Goal: Information Seeking & Learning: Learn about a topic

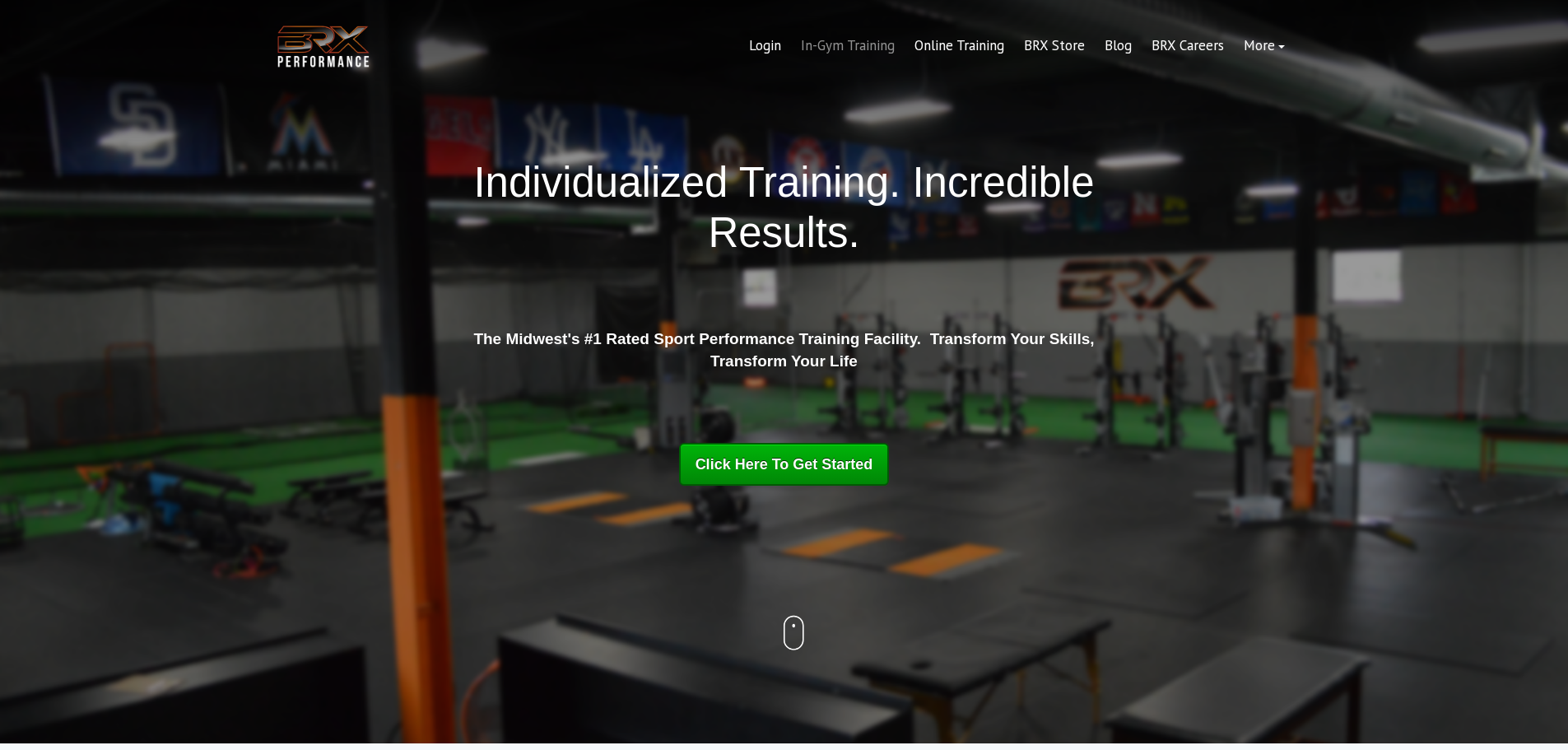
click at [836, 48] on link "In-Gym Training" at bounding box center [847, 46] width 114 height 40
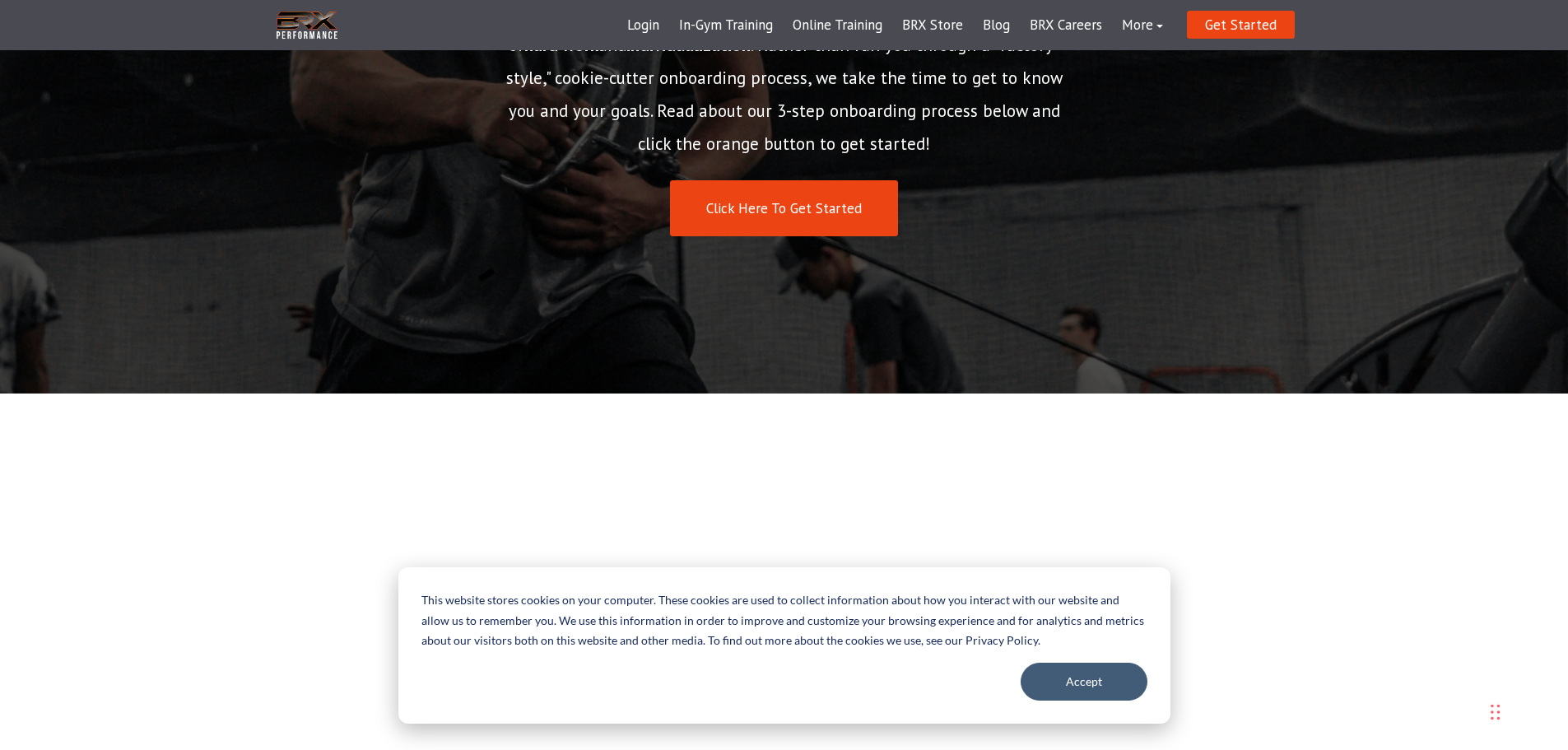
scroll to position [412, 0]
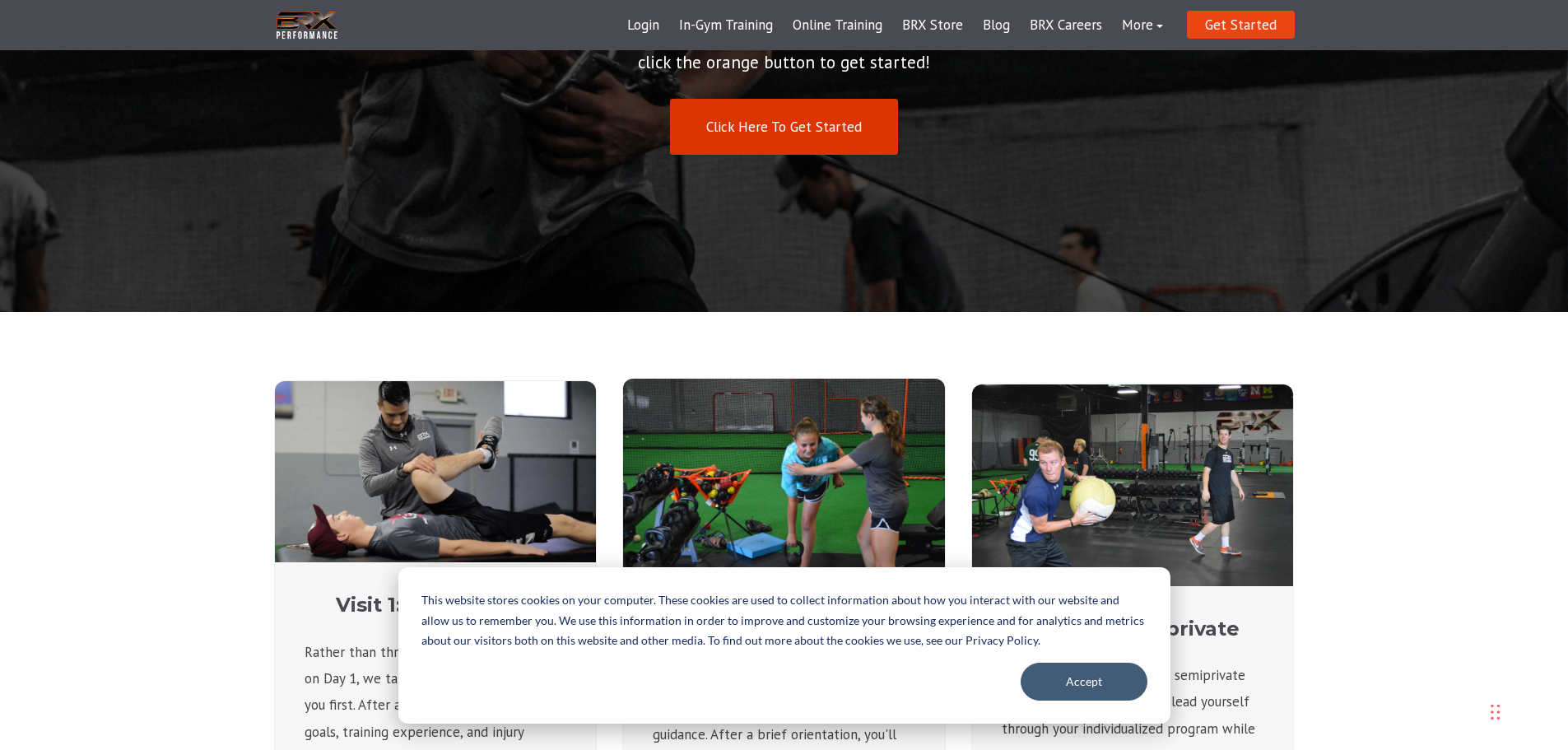
click at [794, 116] on link "Click Here To Get Started" at bounding box center [784, 127] width 228 height 57
click at [986, 134] on div "Click Here To Get Started" at bounding box center [784, 127] width 576 height 57
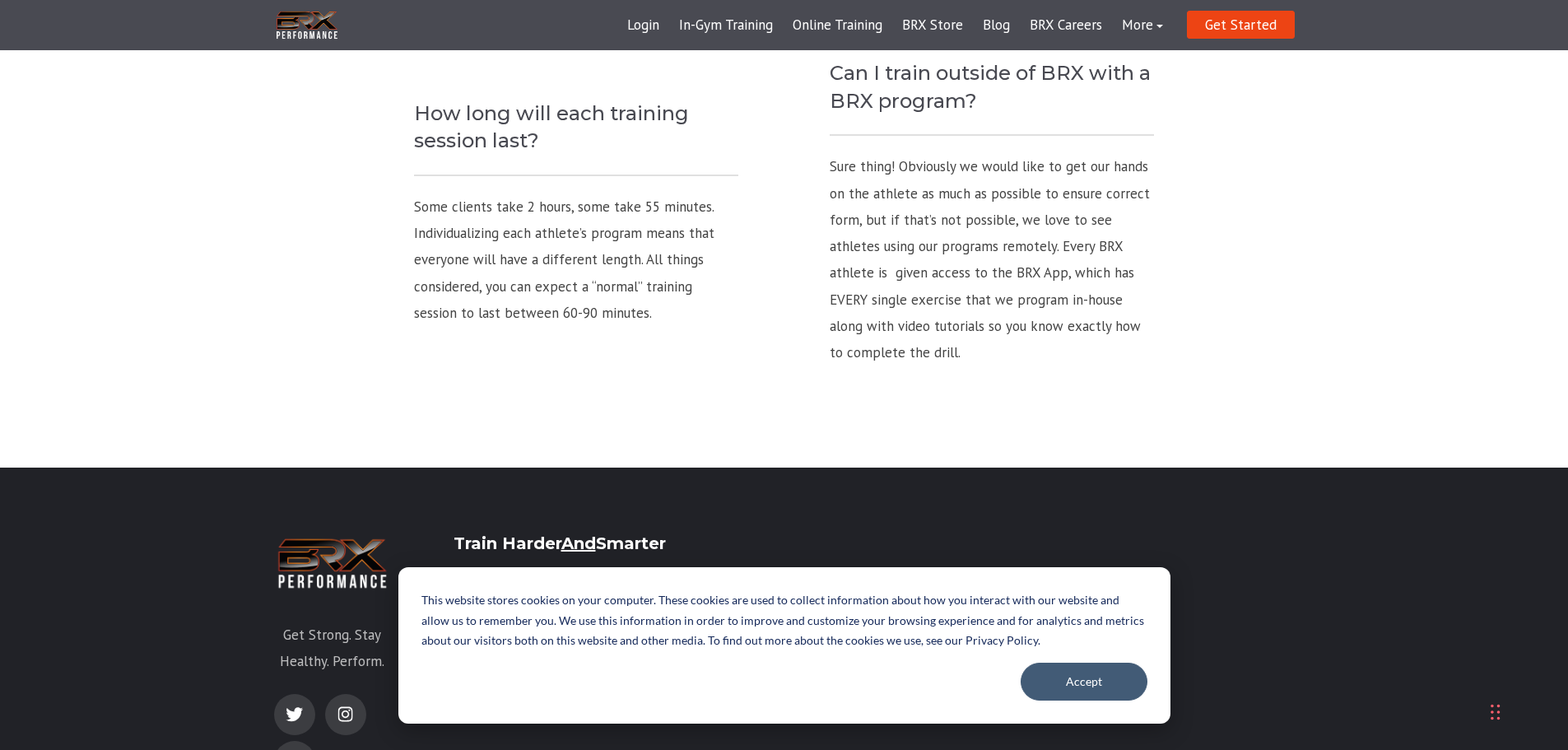
scroll to position [2581, 0]
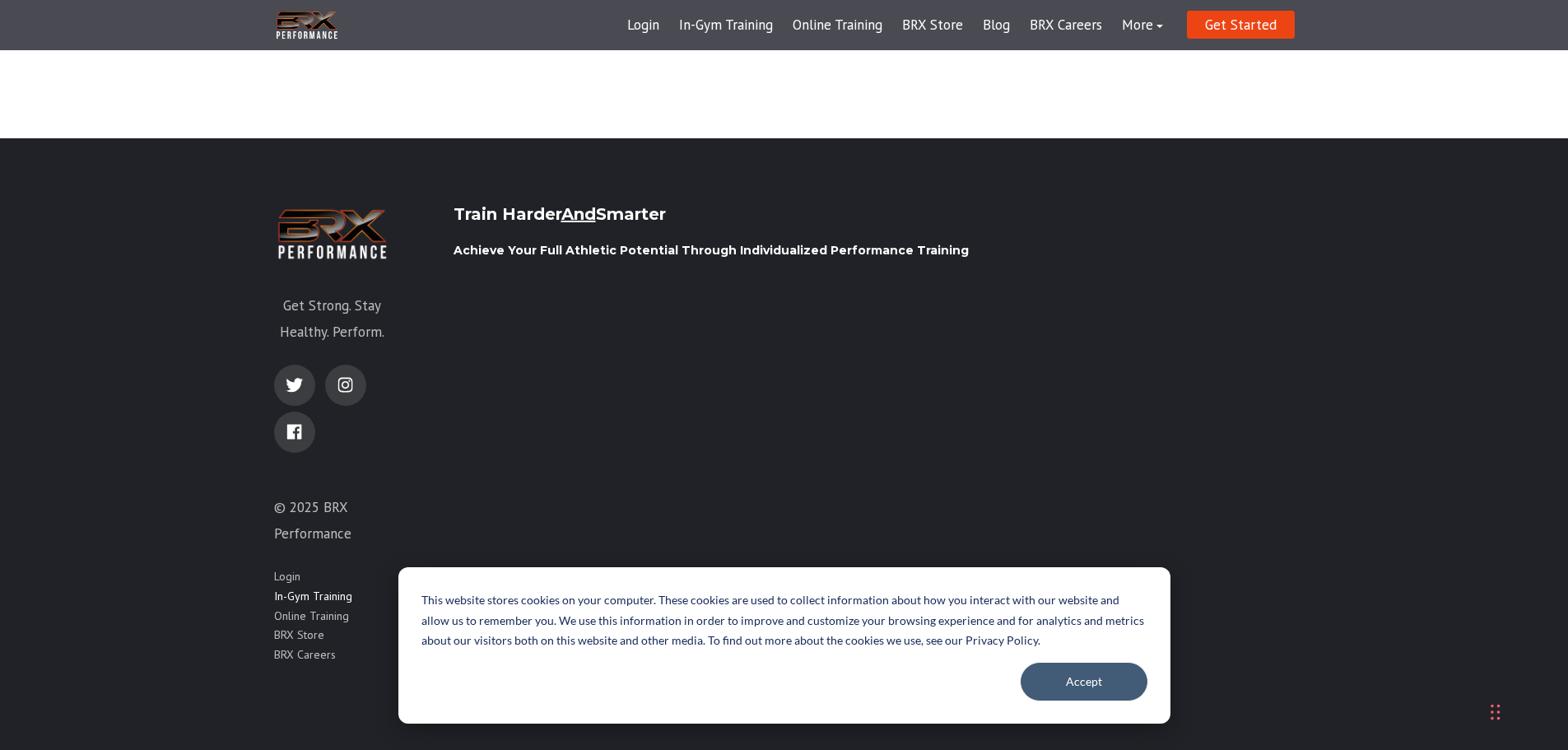
click at [274, 597] on link "In-Gym Training" at bounding box center [313, 596] width 78 height 17
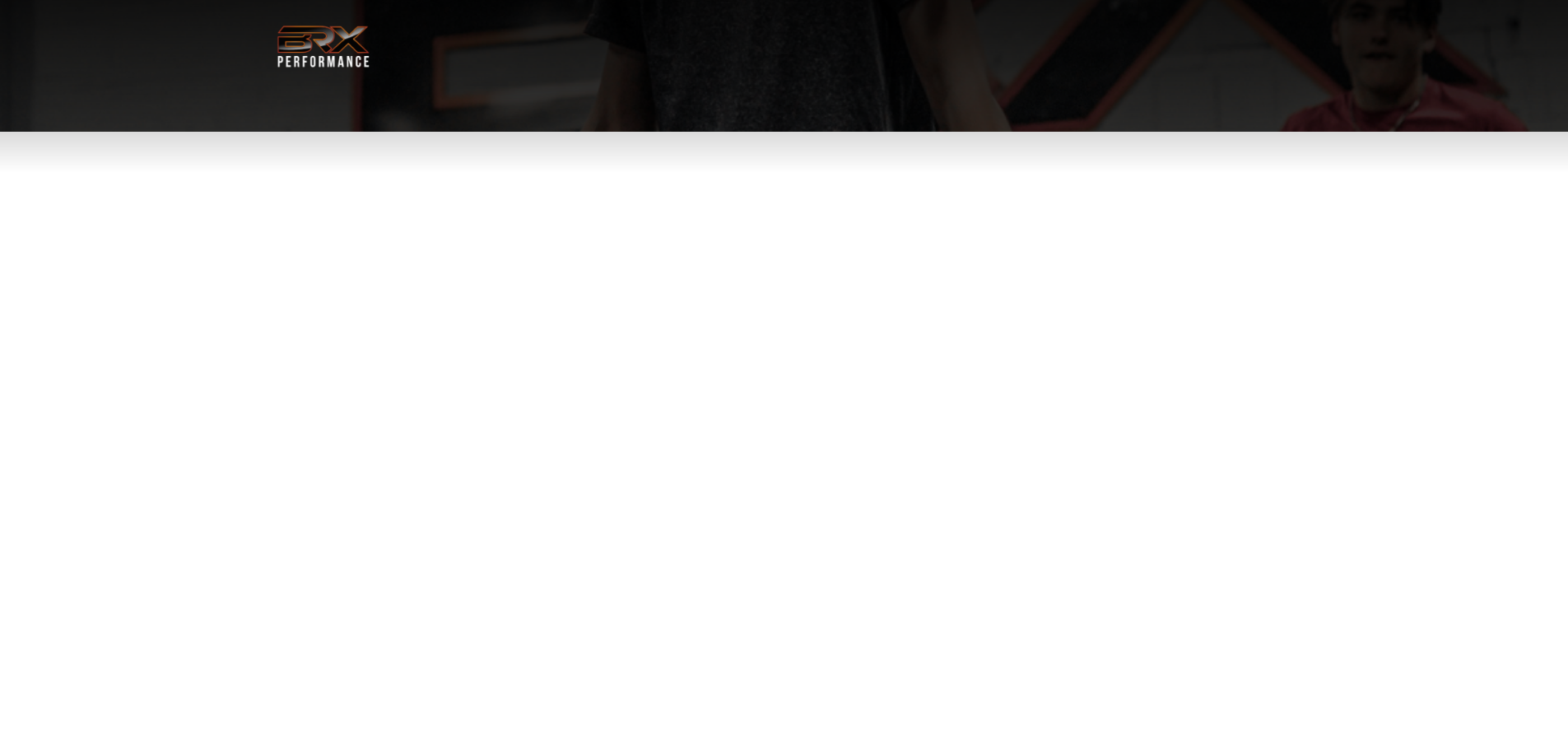
select select "**"
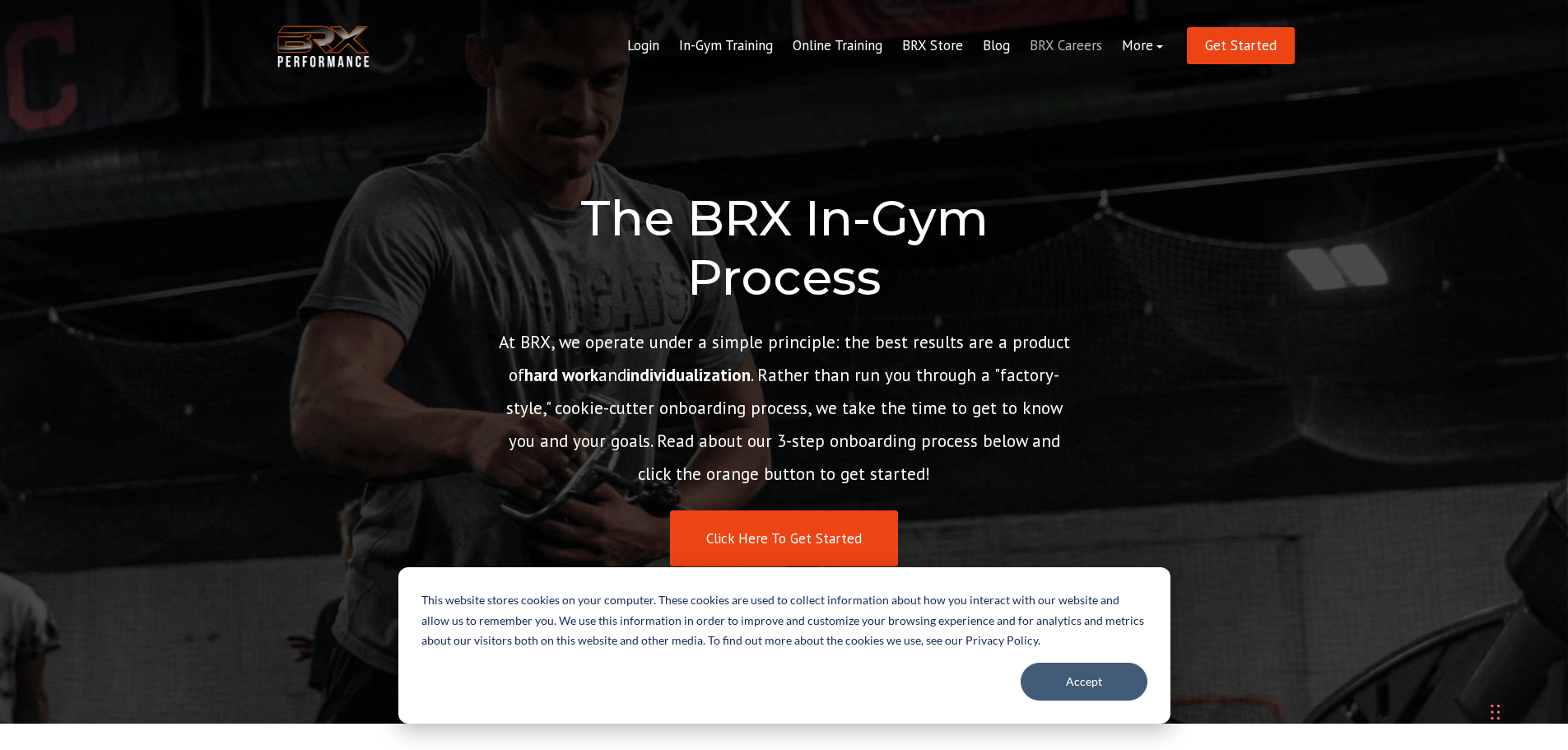
click at [1065, 47] on link "BRX Careers" at bounding box center [1066, 46] width 92 height 40
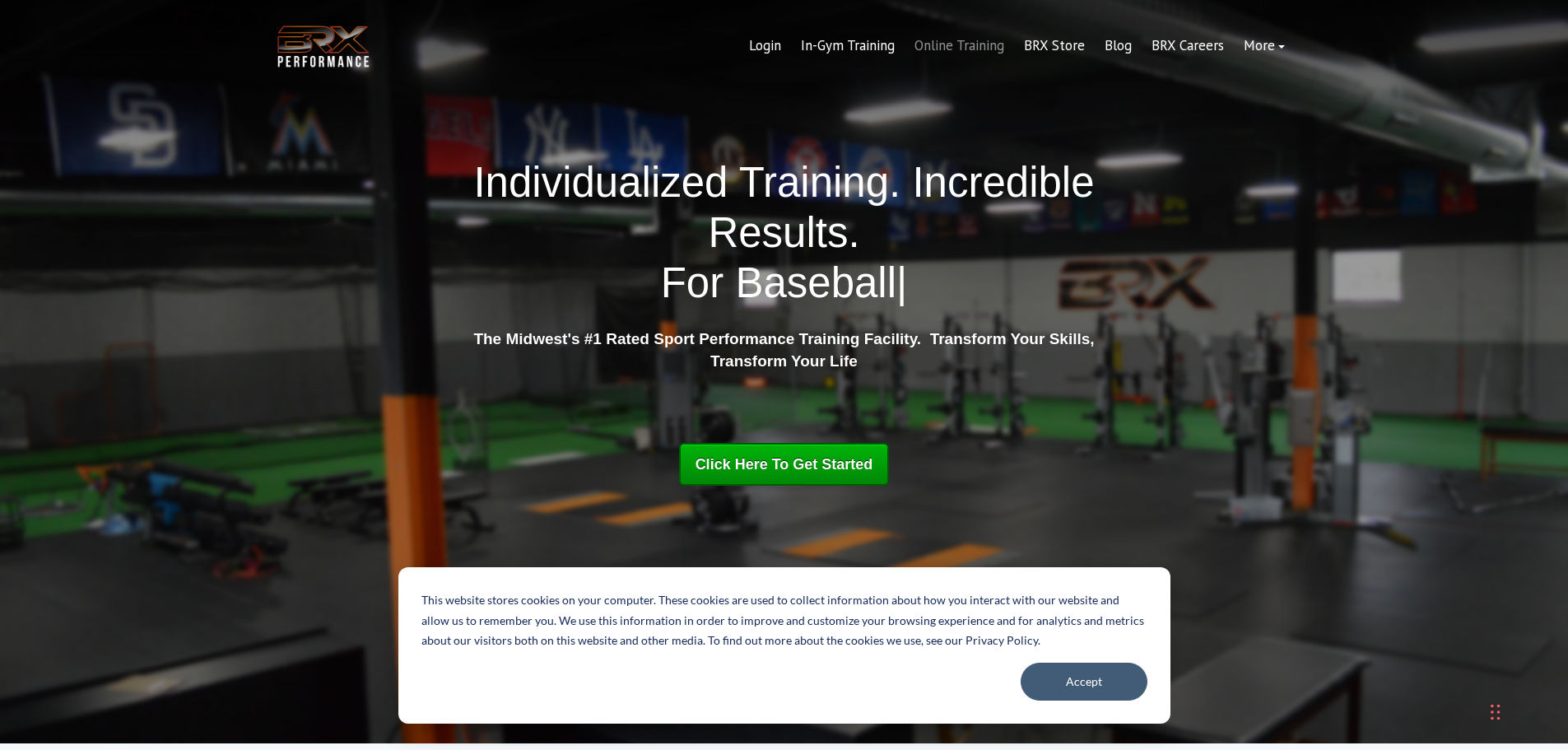
click at [949, 42] on link "Online Training" at bounding box center [958, 46] width 109 height 40
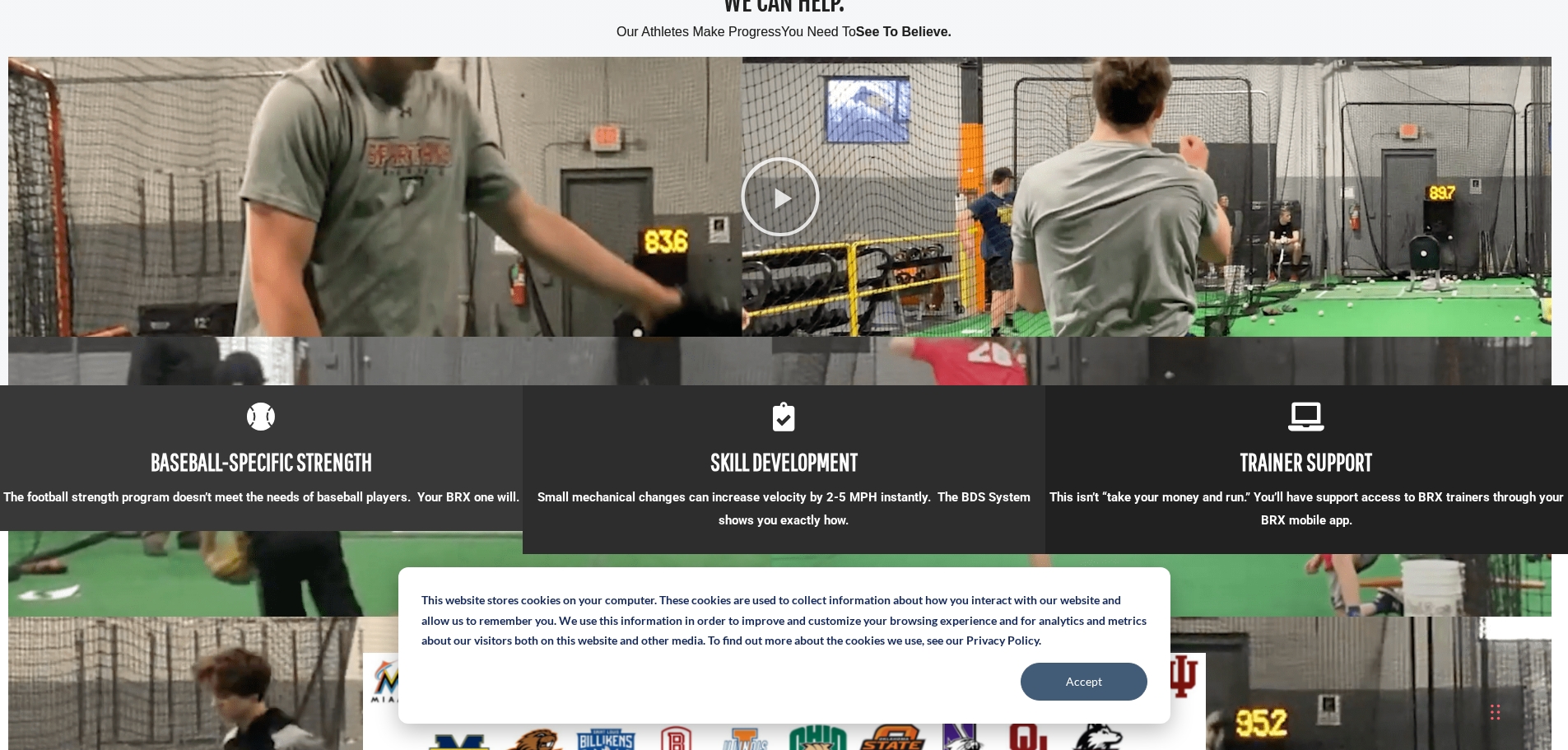
scroll to position [1153, 0]
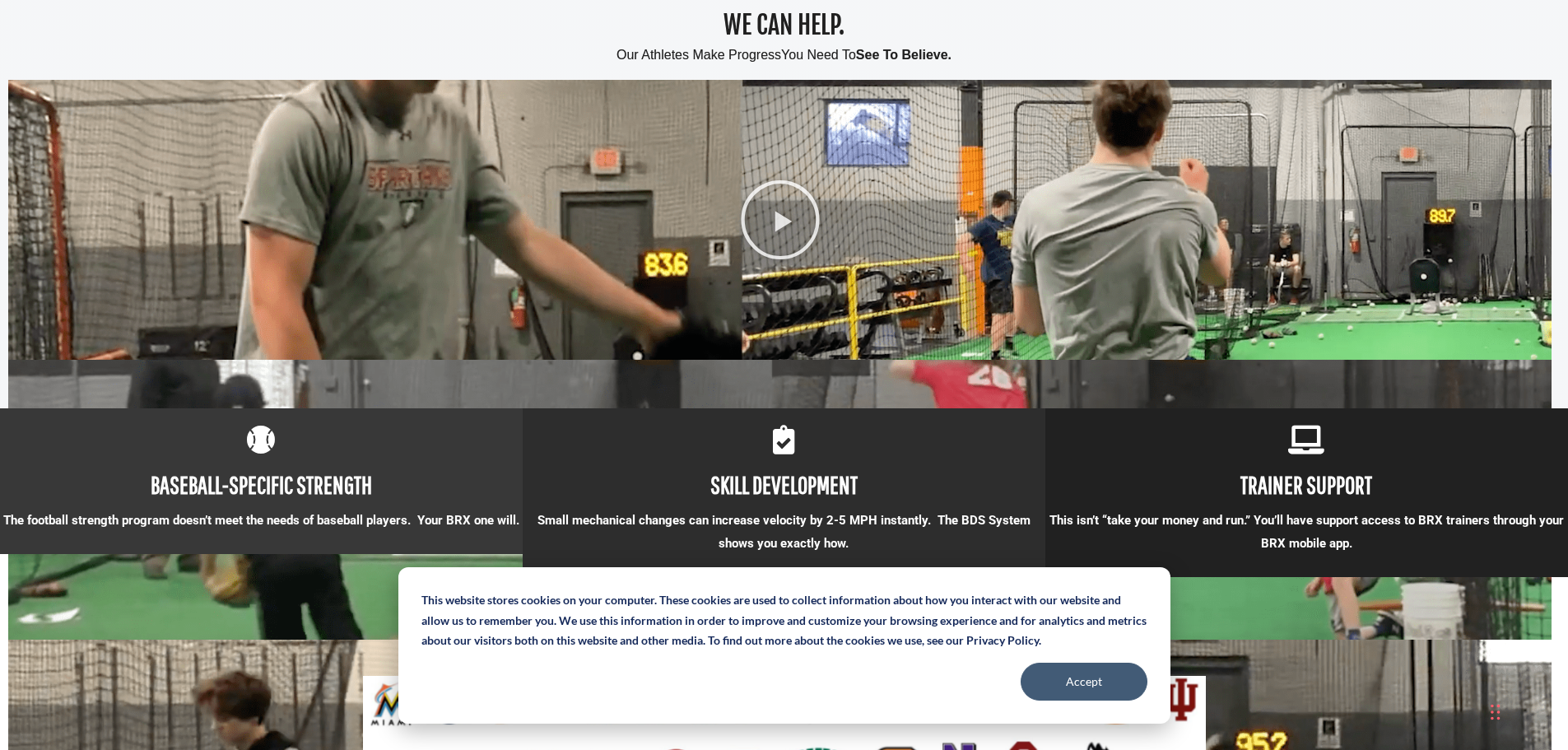
click at [791, 215] on icon at bounding box center [780, 219] width 83 height 83
